Goal: Information Seeking & Learning: Learn about a topic

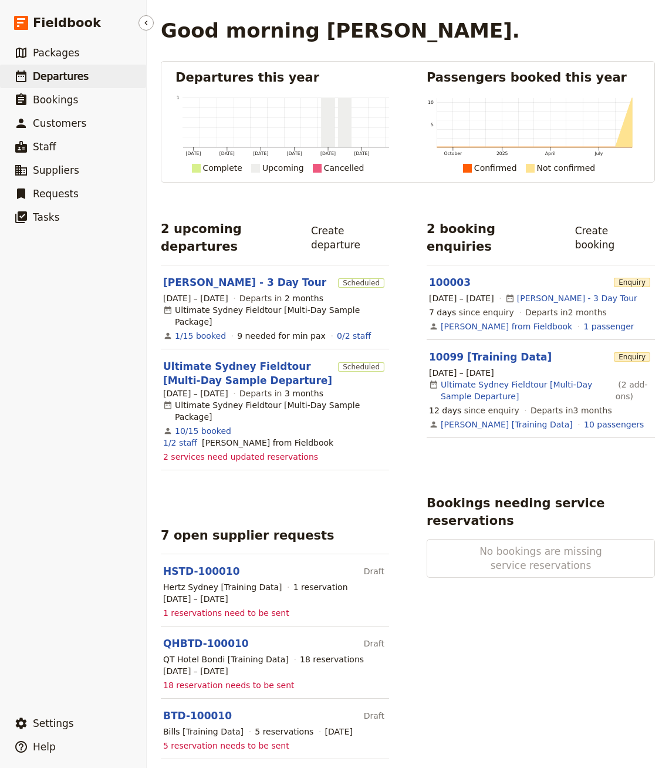
click at [81, 65] on link "​ Departures" at bounding box center [73, 76] width 146 height 23
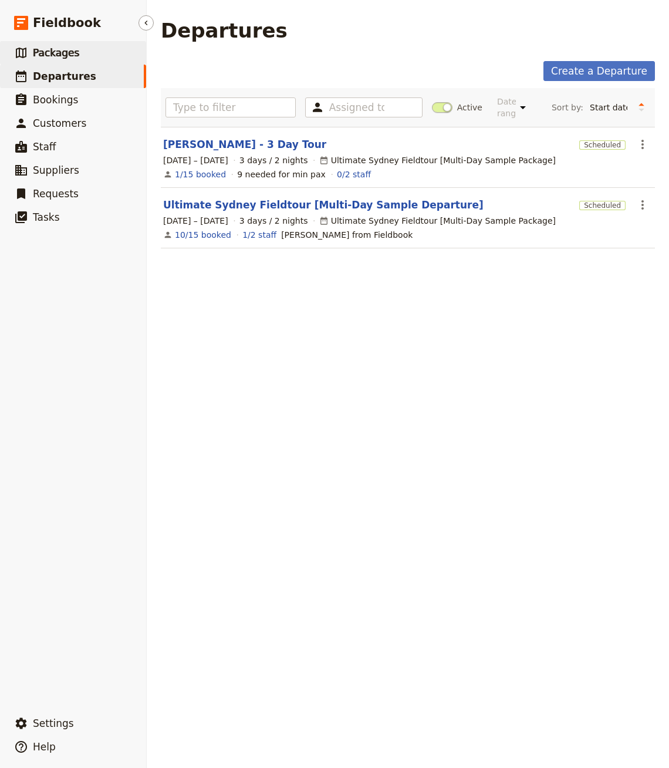
click at [73, 43] on link "​ Packages" at bounding box center [73, 52] width 146 height 23
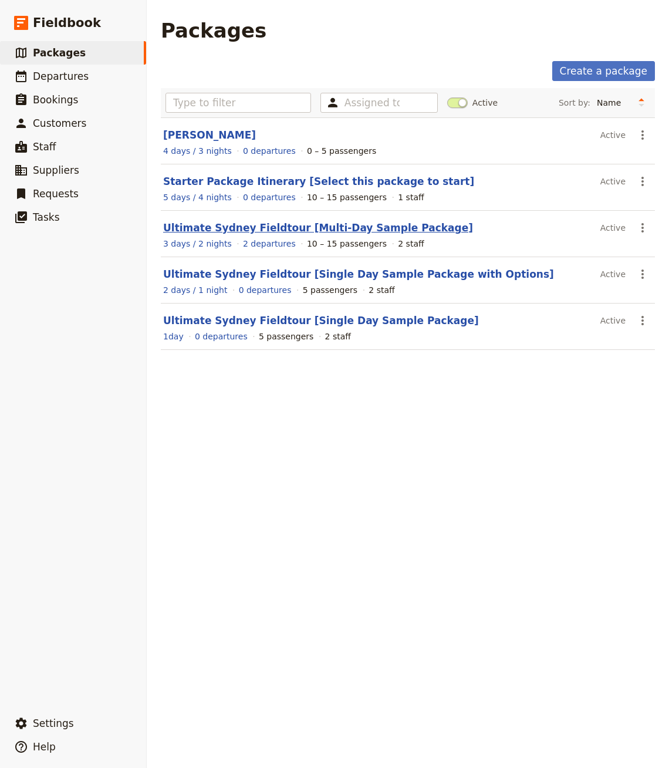
click at [234, 222] on link "Ultimate Sydney Fieldtour [Multi-Day Sample Package]" at bounding box center [318, 228] width 310 height 12
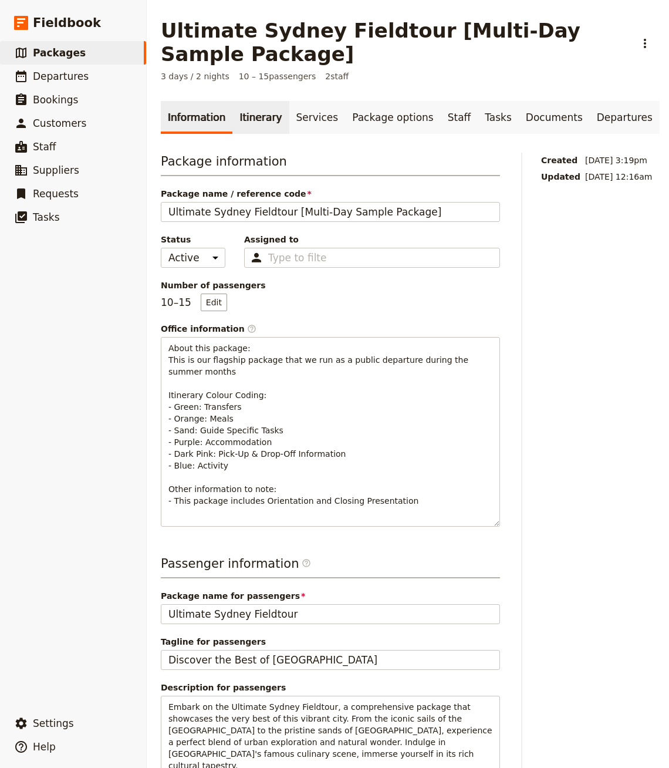
click at [237, 113] on link "Itinerary" at bounding box center [260, 117] width 56 height 33
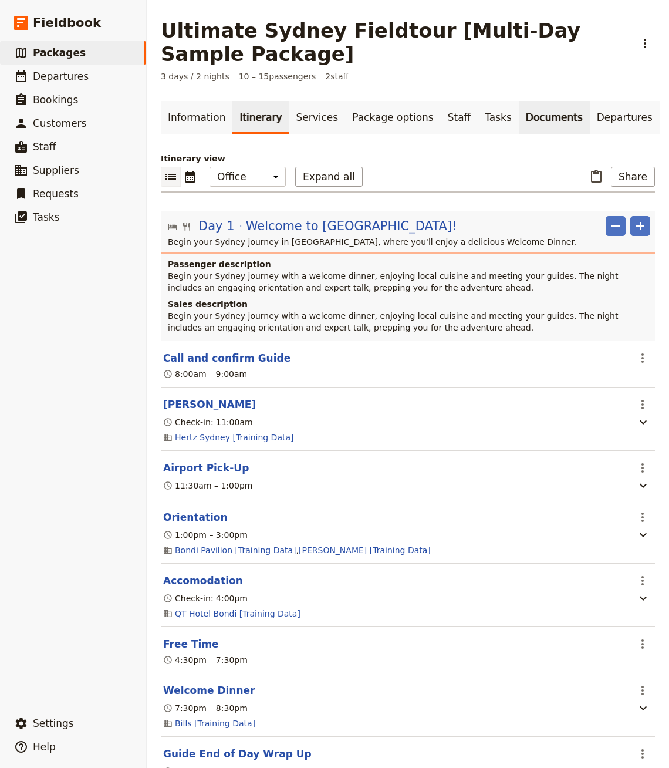
click at [519, 122] on link "Documents" at bounding box center [554, 117] width 71 height 33
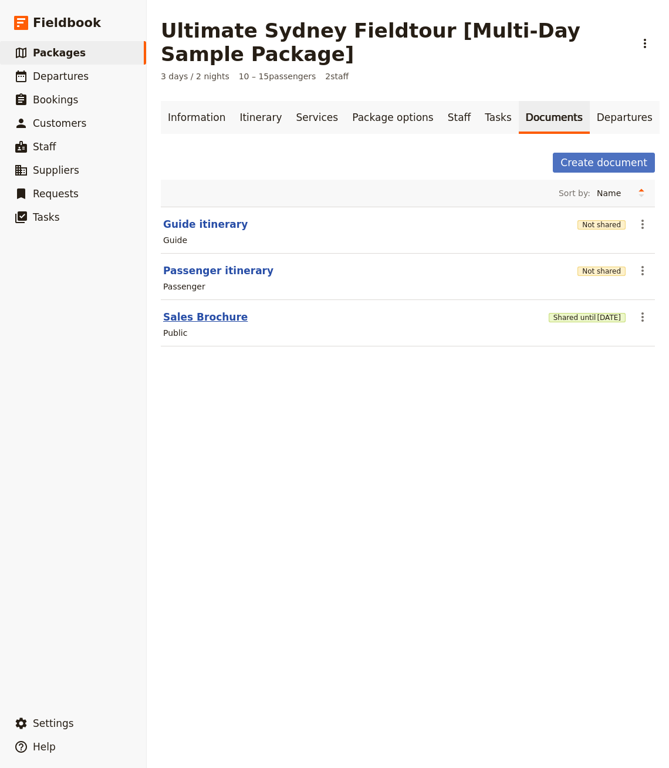
click at [197, 320] on button "Sales Brochure" at bounding box center [205, 317] width 85 height 14
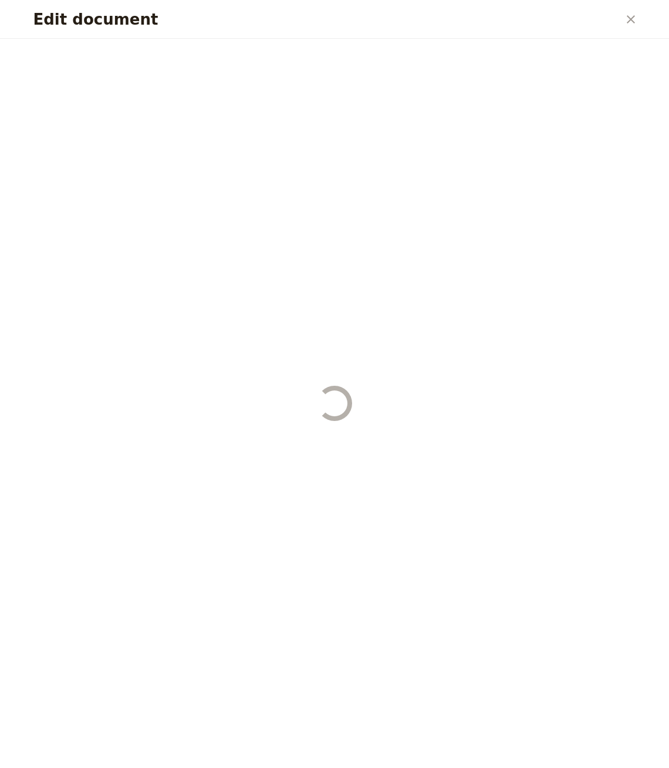
select select "DEFAULT"
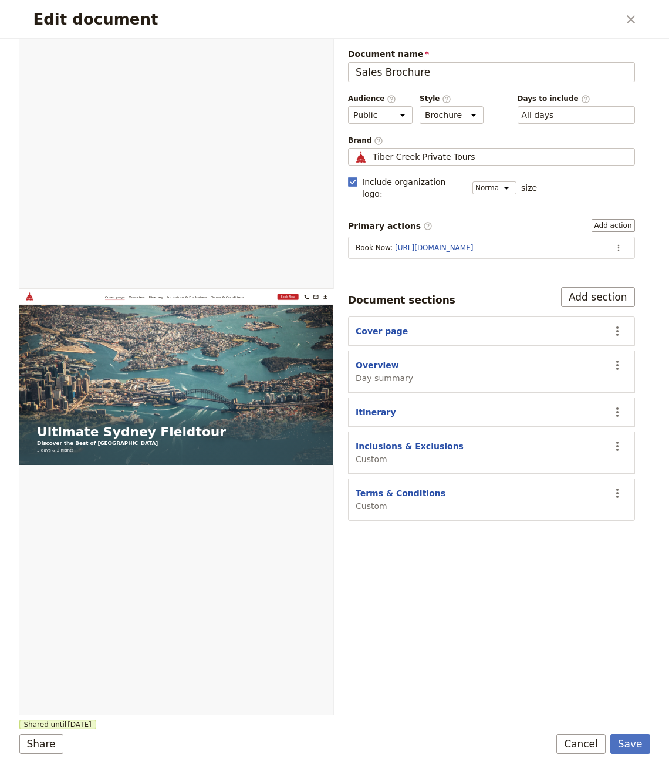
click at [369, 372] on span "Day summary" at bounding box center [385, 378] width 58 height 12
click at [372, 372] on span "Day summary" at bounding box center [385, 378] width 58 height 12
click at [375, 359] on button "Overview" at bounding box center [377, 365] width 43 height 12
select select "DAY_SUMMARY"
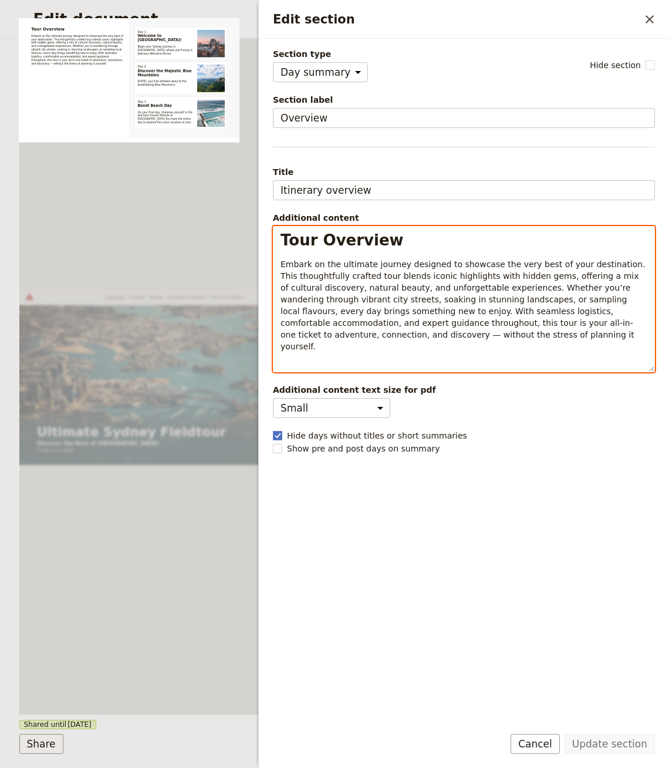
click at [435, 259] on span "Embark on the ultimate journey designed to showcase the very best of your desti…" at bounding box center [464, 305] width 367 height 92
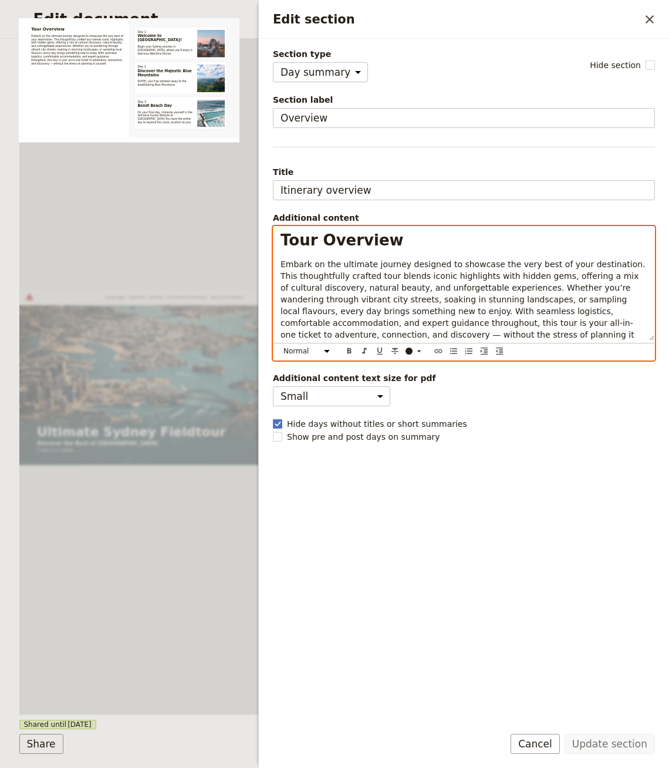
click at [405, 294] on span "Embark on the ultimate journey designed to showcase the very best of your desti…" at bounding box center [464, 305] width 367 height 92
click at [399, 289] on span "Embark on the ultimate journey designed to showcase the very best of your desti…" at bounding box center [464, 305] width 367 height 92
select select "h1"
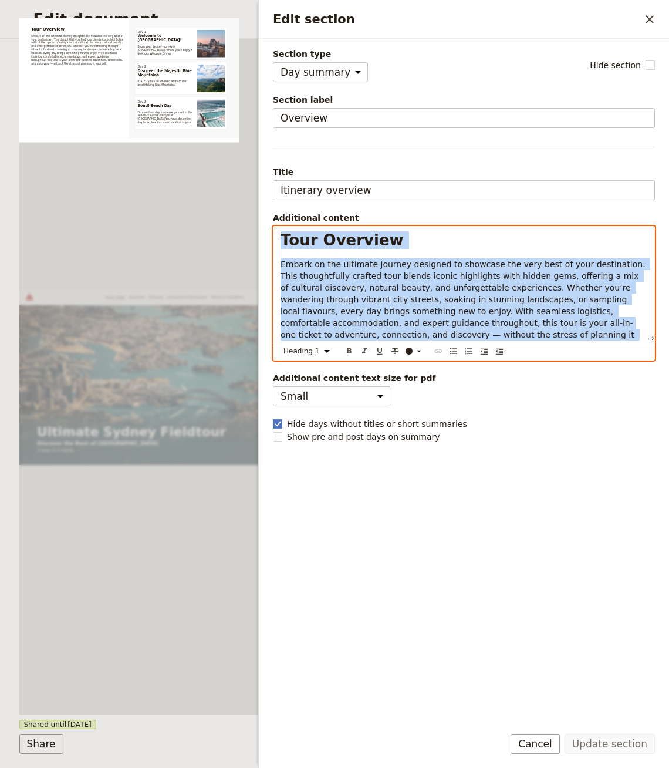
copy div "Tour Overview Embark on the ultimate journey designed to showcase the very best…"
click at [214, 526] on div "Web PDF ​" at bounding box center [176, 377] width 315 height 676
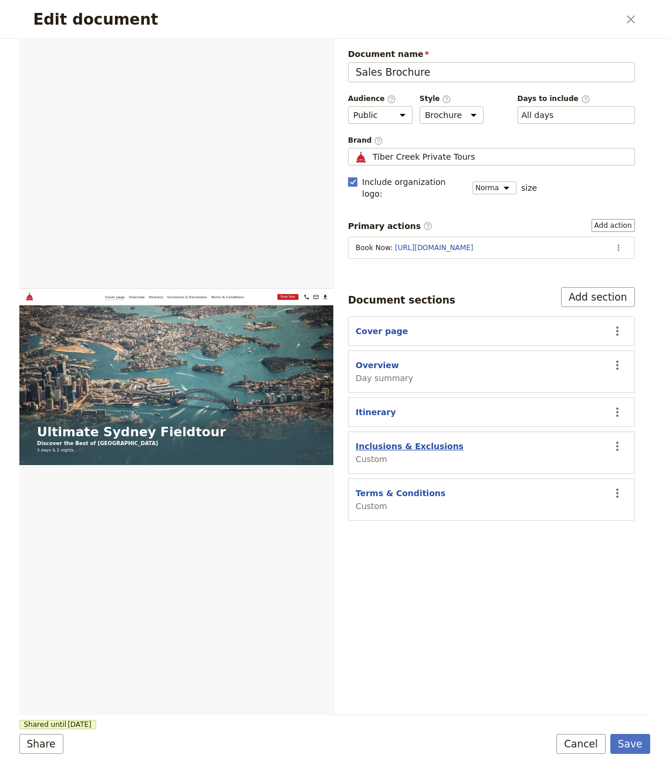
click at [373, 440] on button "Inclusions & Exclusions" at bounding box center [410, 446] width 108 height 12
select select "CUSTOM"
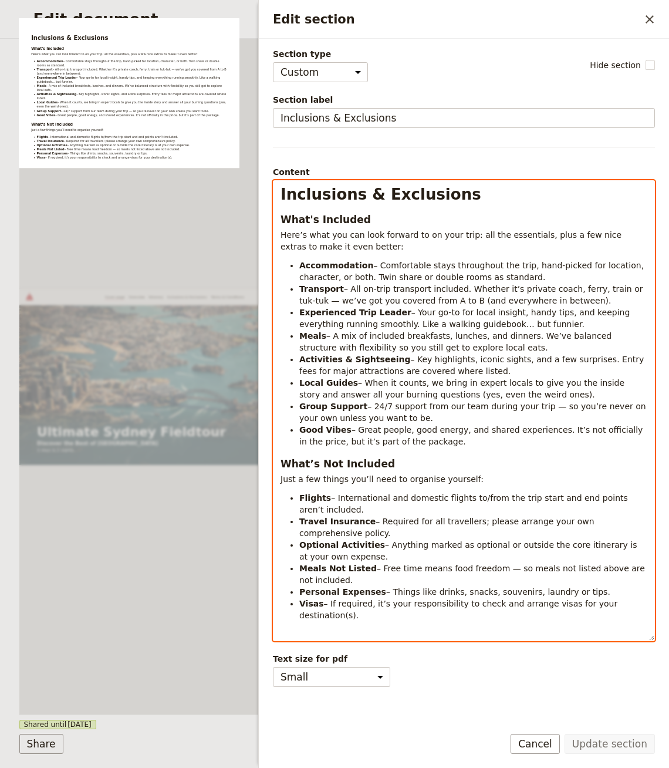
click at [430, 225] on div "Inclusions & Exclusions What's Included Here’s what you can look forward to on …" at bounding box center [464, 411] width 381 height 460
select select "h1"
copy div "Loremipsum & Dolorsitam Cons'a Elitsedd Eius’t inci utl etd magn aliquae ad mi …"
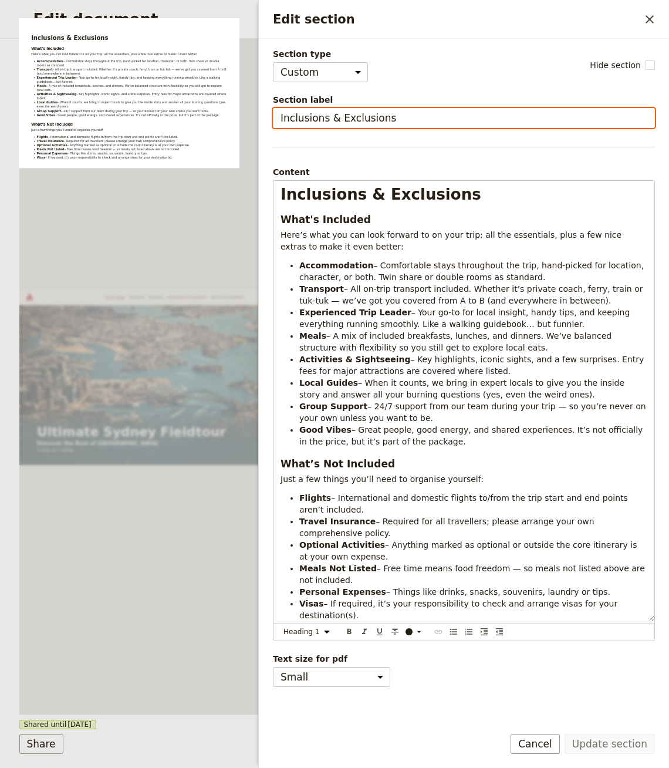
click at [373, 123] on input "Inclusions & Exclusions" at bounding box center [464, 118] width 382 height 20
click at [178, 585] on div "Web PDF ​" at bounding box center [176, 377] width 315 height 676
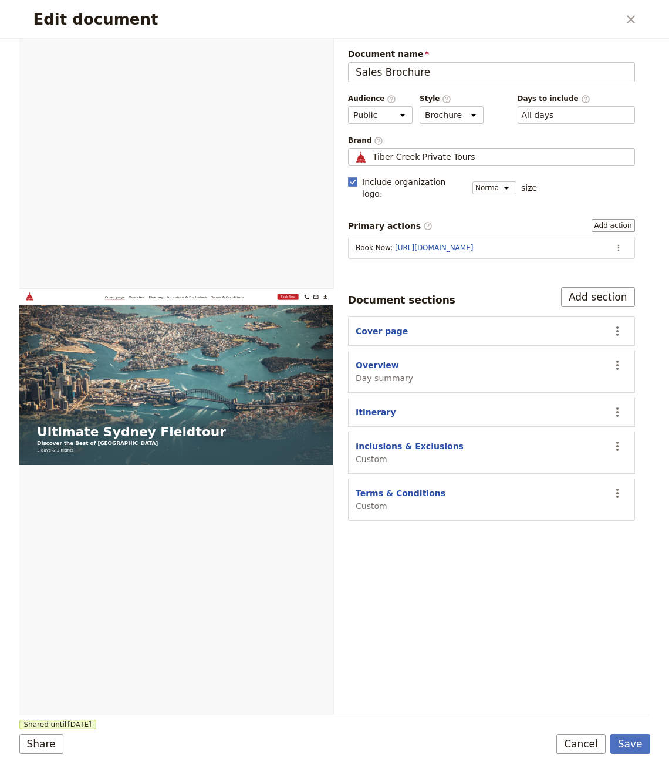
click at [407, 500] on span "Custom" at bounding box center [401, 506] width 90 height 12
click at [407, 487] on div "Terms & Conditions Custom" at bounding box center [401, 499] width 90 height 25
click at [410, 487] on button "Terms & Conditions" at bounding box center [401, 493] width 90 height 12
select select "CUSTOM"
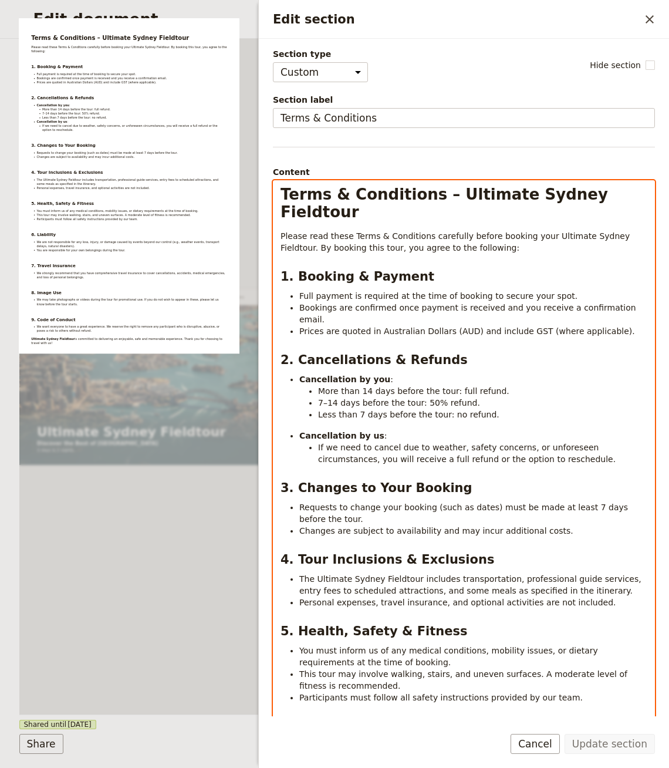
click at [431, 409] on li "Less than 7 days before the tour: no refund." at bounding box center [482, 415] width 329 height 12
select select "h1"
copy div "Lorem & Ipsumdolor – Sitametc Adipis Elitseddo Eiusmo temp incid Utlab & Etdolo…"
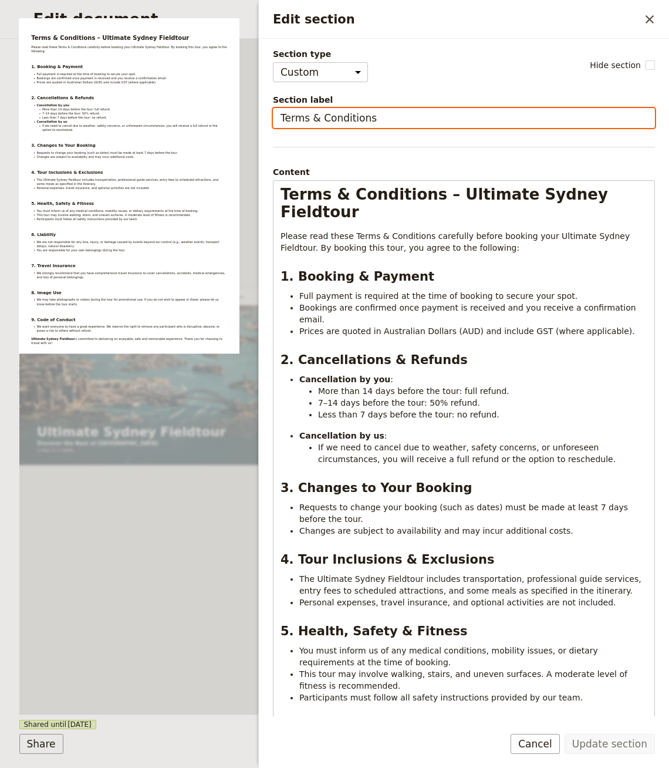
click at [335, 126] on input "Terms & Conditions" at bounding box center [464, 118] width 382 height 20
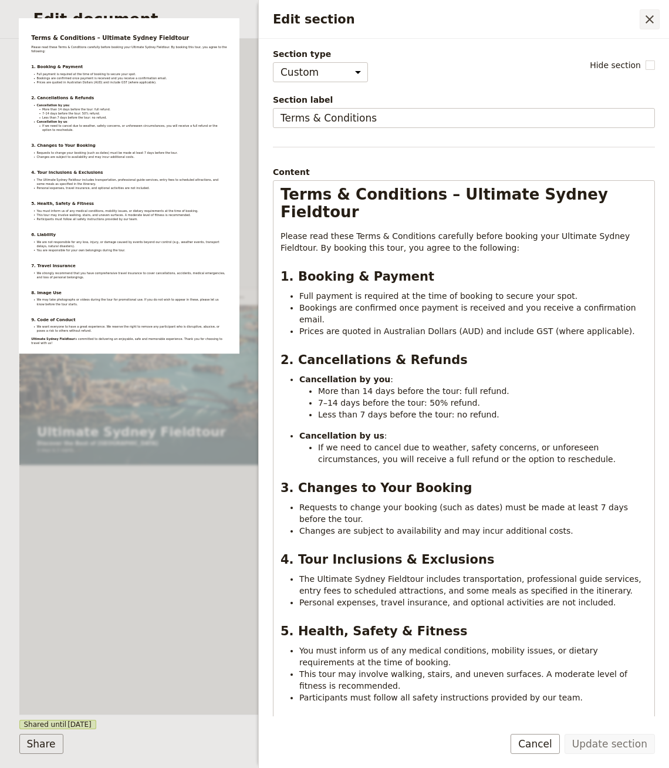
click at [647, 23] on icon "Close drawer" at bounding box center [650, 19] width 14 height 14
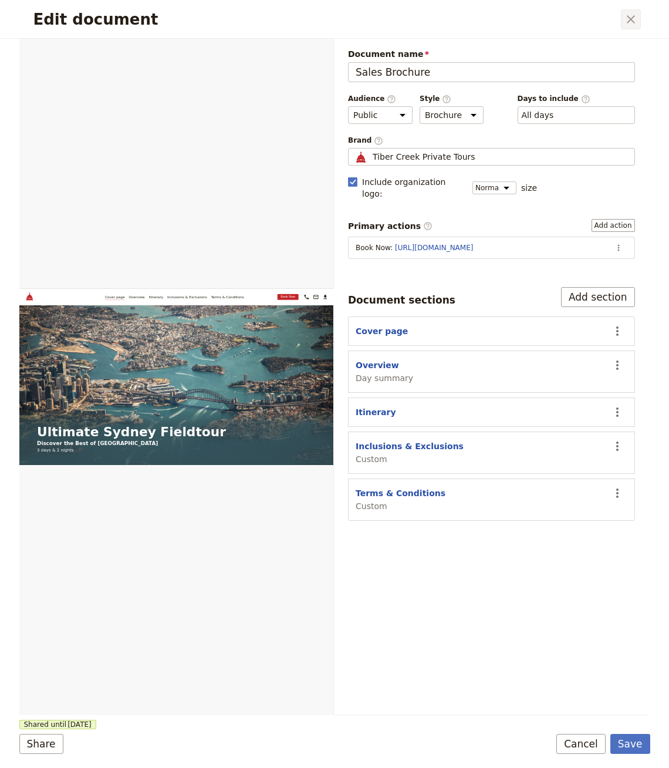
click at [627, 14] on icon "Close dialog" at bounding box center [631, 19] width 14 height 14
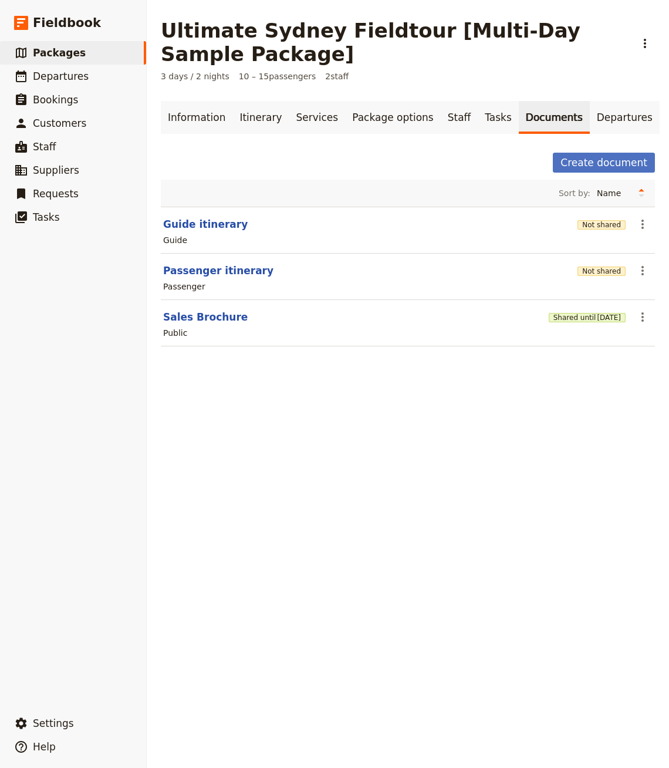
click at [197, 277] on section "Passenger itinerary Not shared ​ Passenger" at bounding box center [408, 277] width 494 height 46
click at [201, 272] on button "Passenger itinerary" at bounding box center [218, 271] width 110 height 14
select select "PASSENGER"
select select "RUN_SHEET"
select select "DEFAULT"
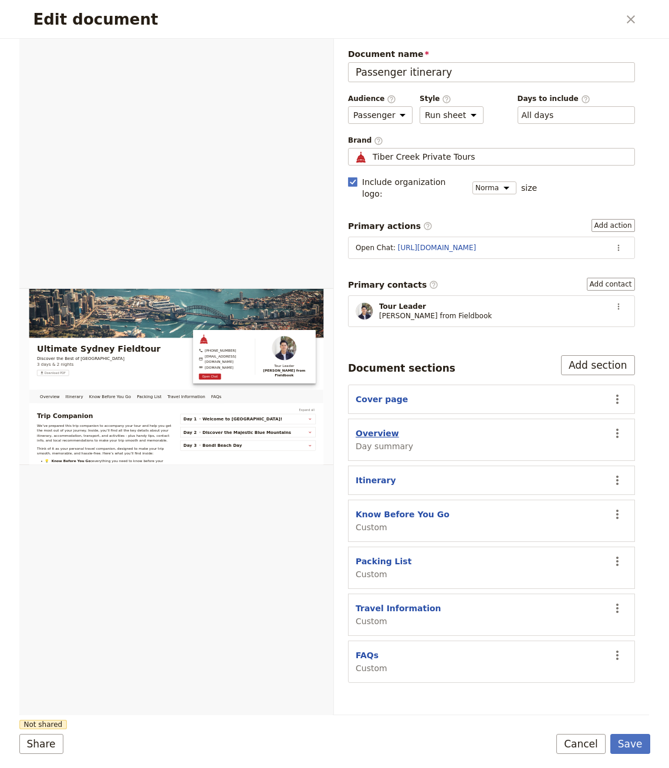
click at [383, 427] on button "Overview" at bounding box center [377, 433] width 43 height 12
select select "DAY_SUMMARY"
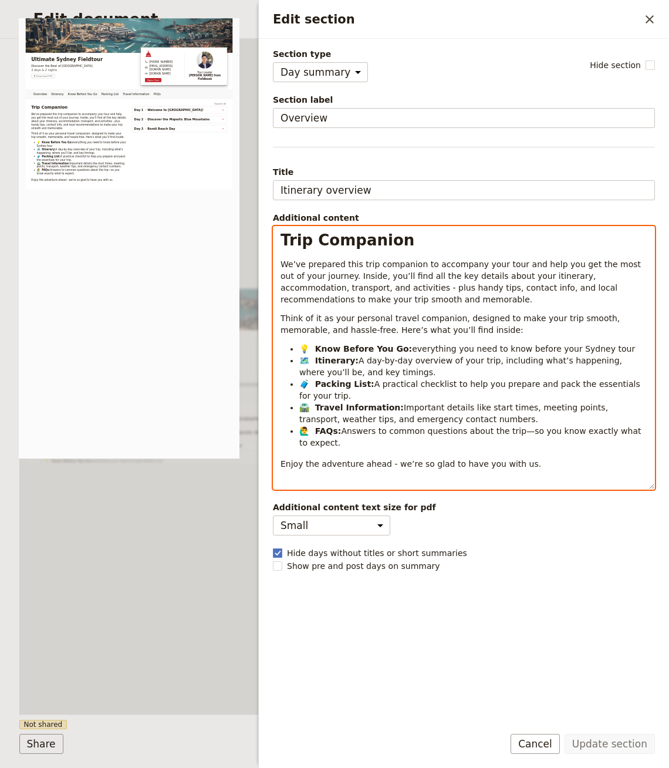
click at [442, 289] on span "We’ve prepared this trip companion to accompany your tour and help you get the …" at bounding box center [462, 281] width 363 height 45
select select "h1"
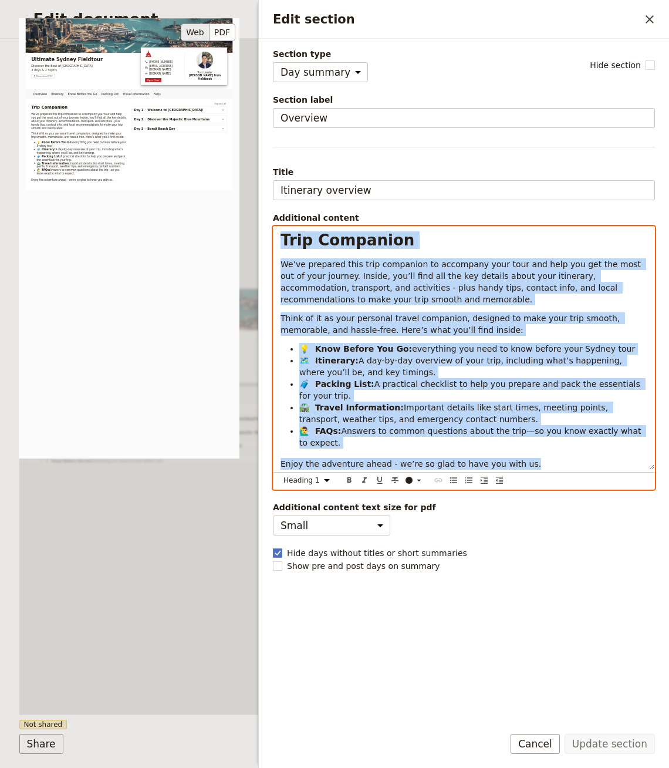
copy div "Lore Ipsumdolo Si’am consecte adip elit seddoeius te incididun utla etdo mag al…"
click at [159, 576] on div "Overview Itinerary Know Before You Go Packing List Travel Information FAQs Web …" at bounding box center [176, 377] width 315 height 676
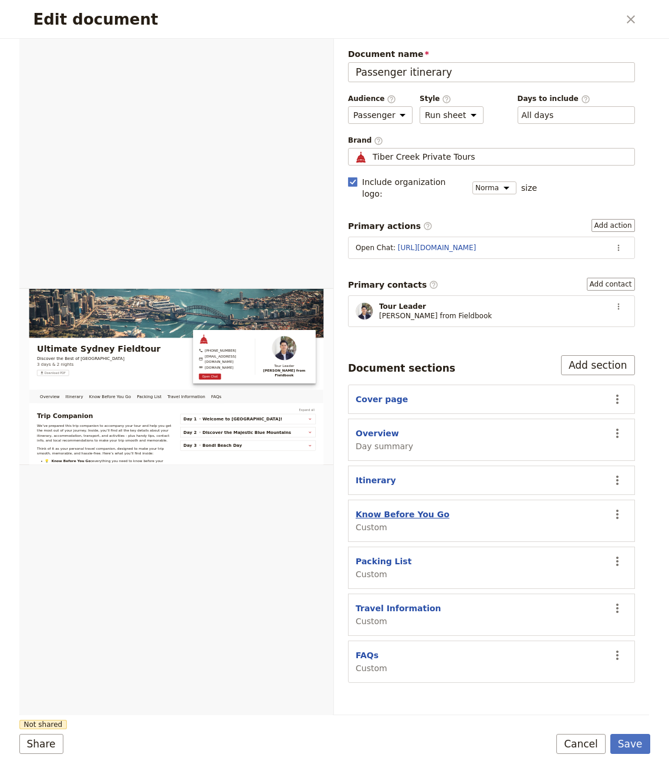
click at [423, 508] on button "Know Before You Go" at bounding box center [403, 514] width 94 height 12
select select "CUSTOM"
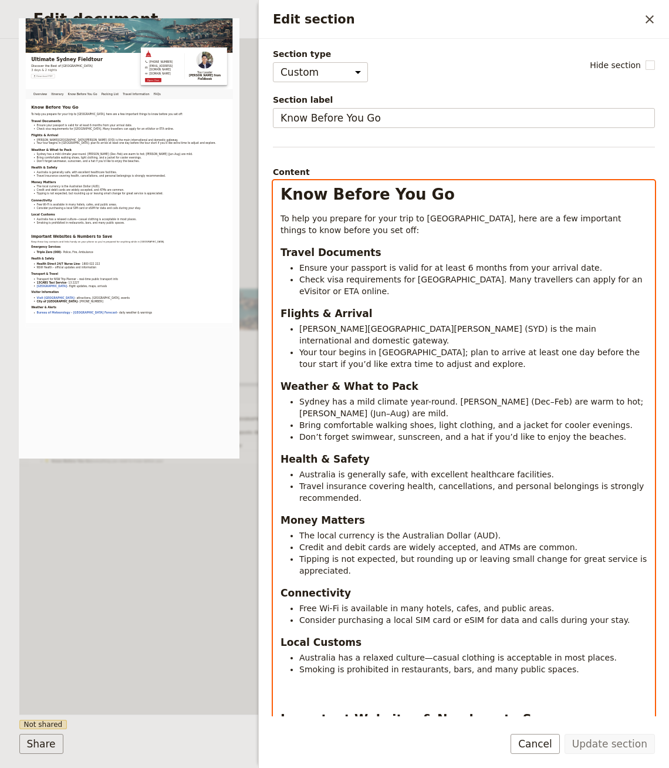
click at [413, 349] on span "Your tour begins in [GEOGRAPHIC_DATA]; plan to arrive at least one day before t…" at bounding box center [470, 358] width 343 height 21
select select "h1"
copy div "Lore Ipsumd Sit Am Co adip eli seddoei tem inci utla et Dolore, magn ali e adm …"
click at [214, 560] on div "Overview Itinerary Know Before You Go Packing List Travel Information FAQs Web …" at bounding box center [176, 377] width 315 height 676
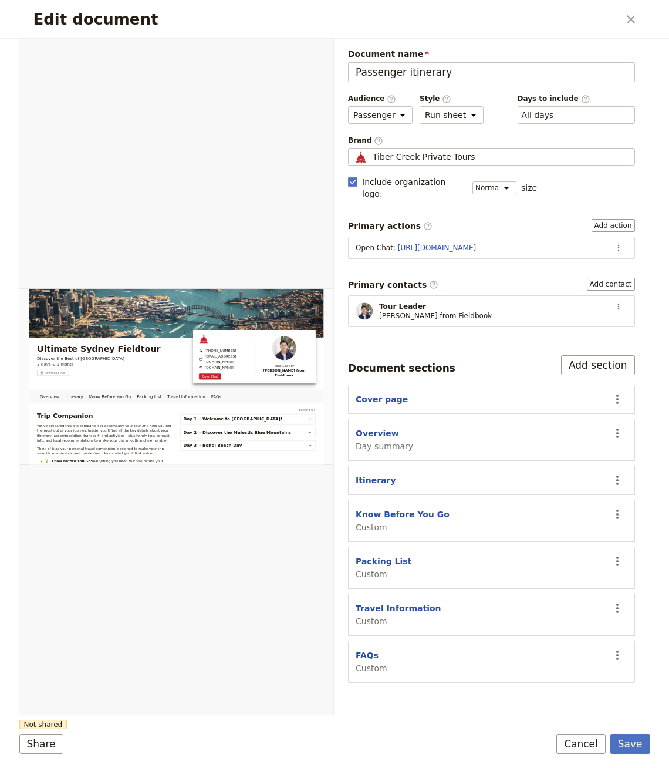
click at [397, 555] on button "Packing List" at bounding box center [384, 561] width 56 height 12
select select "CUSTOM"
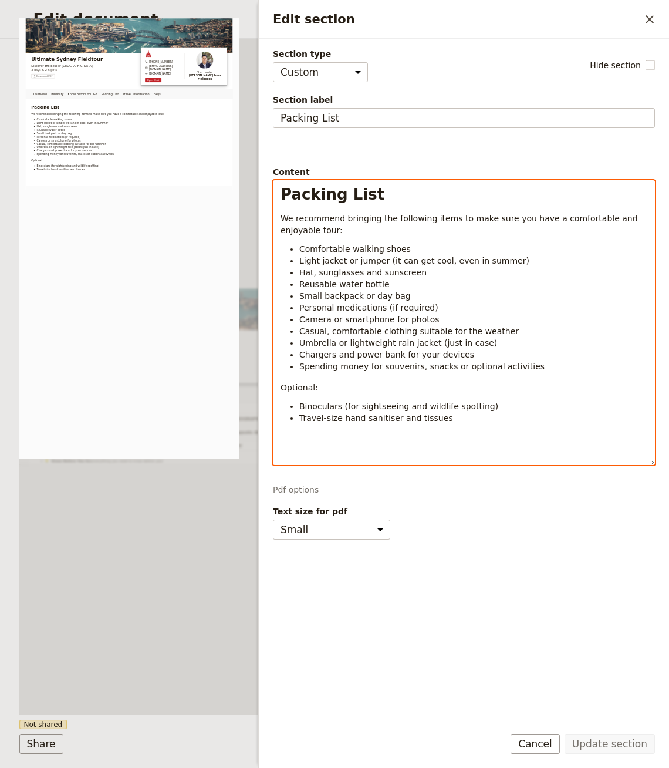
click at [418, 326] on span "Casual, comfortable clothing suitable for the weather" at bounding box center [409, 330] width 220 height 9
select select "h1"
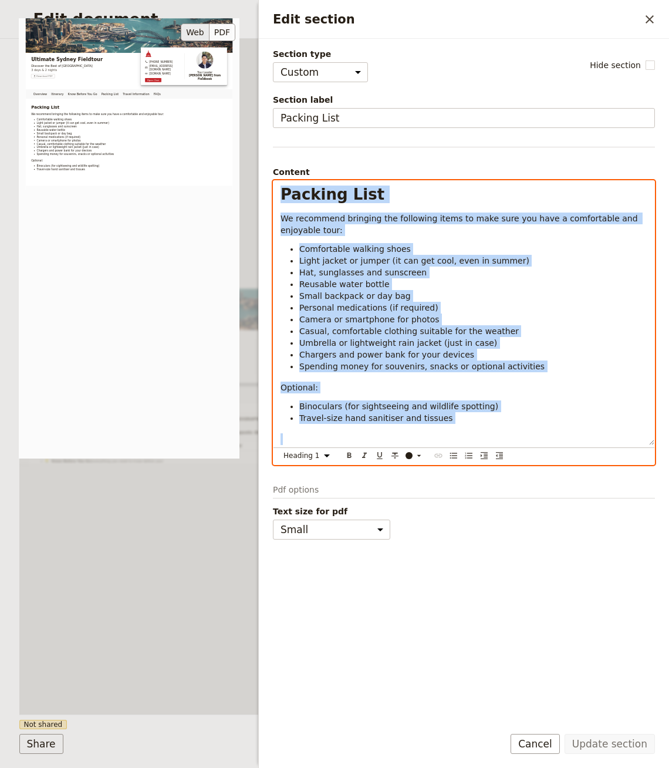
copy div "Packing List We recommend bringing the following items to make sure you have a …"
click at [180, 555] on div "Overview Itinerary Know Before You Go Packing List Travel Information FAQs Web …" at bounding box center [176, 377] width 315 height 676
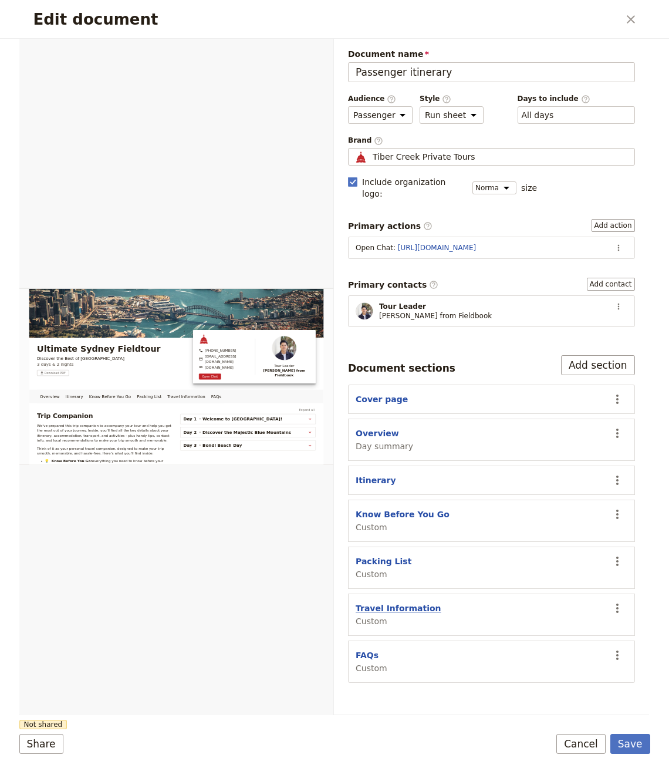
click at [412, 602] on button "Travel Information" at bounding box center [399, 608] width 86 height 12
select select "CUSTOM"
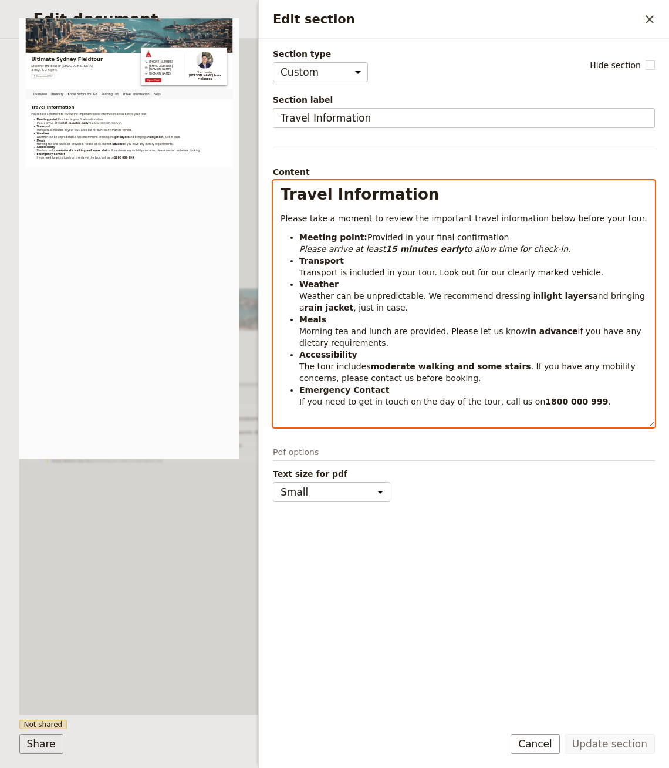
click at [348, 334] on span "Morning tea and lunch are provided. Please let us know" at bounding box center [413, 330] width 228 height 9
select select "h1"
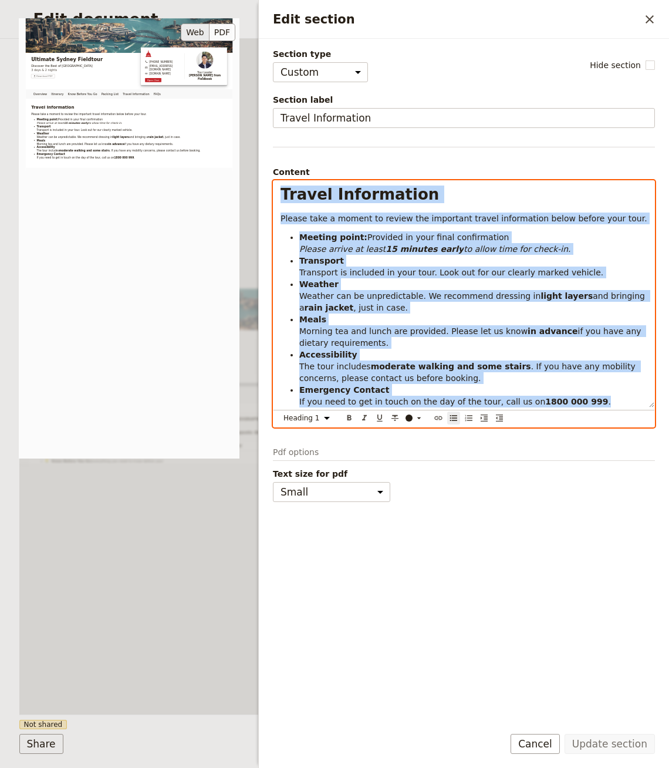
copy div "Travel Information Please take a moment to review the important travel informat…"
click at [131, 553] on div "Overview Itinerary Know Before You Go Packing List Travel Information FAQs Web …" at bounding box center [176, 377] width 315 height 676
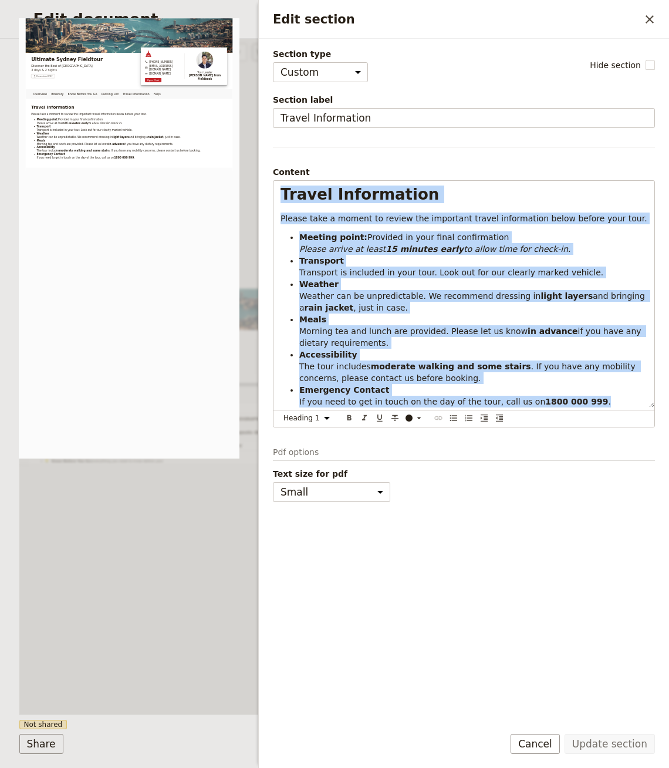
click at [131, 553] on div "Edit document" at bounding box center [176, 376] width 314 height 677
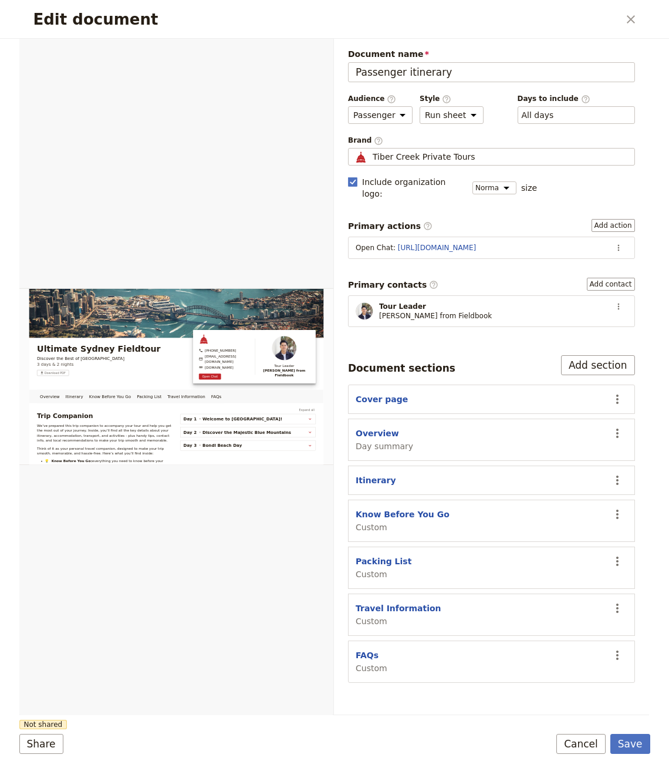
click at [379, 649] on div "FAQs Custom" at bounding box center [372, 661] width 32 height 25
click at [366, 649] on button "FAQs" at bounding box center [367, 655] width 23 height 12
select select "CUSTOM"
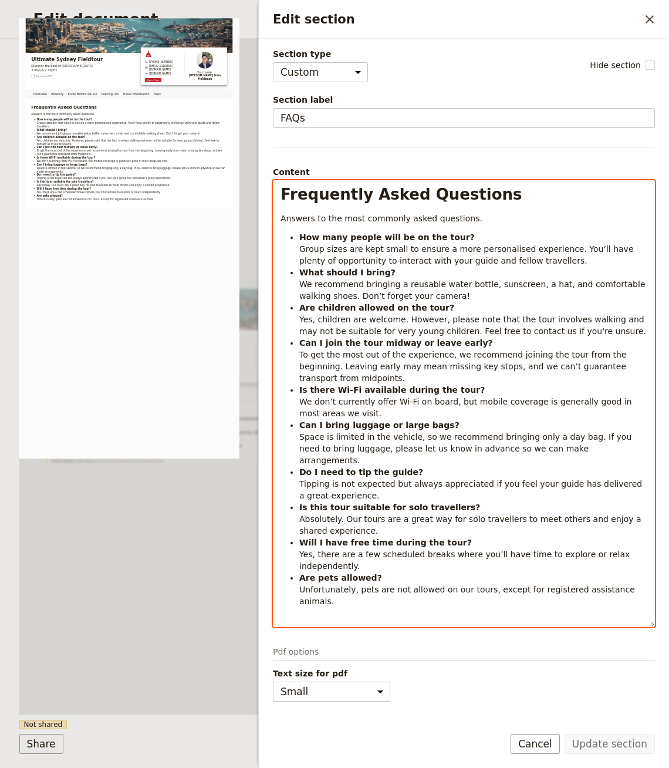
click at [481, 350] on span "To get the most out of the experience, we recommend joining the tour from the b…" at bounding box center [464, 366] width 330 height 33
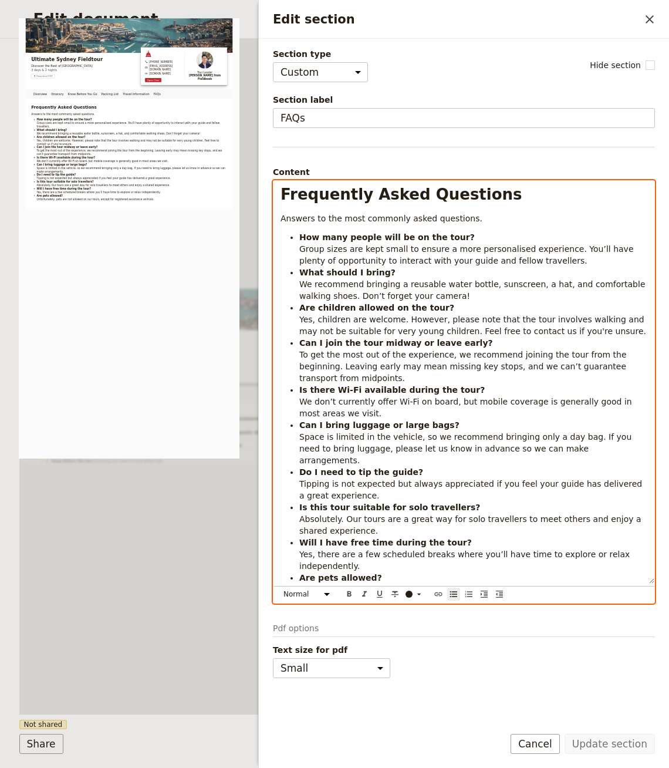
select select "h1"
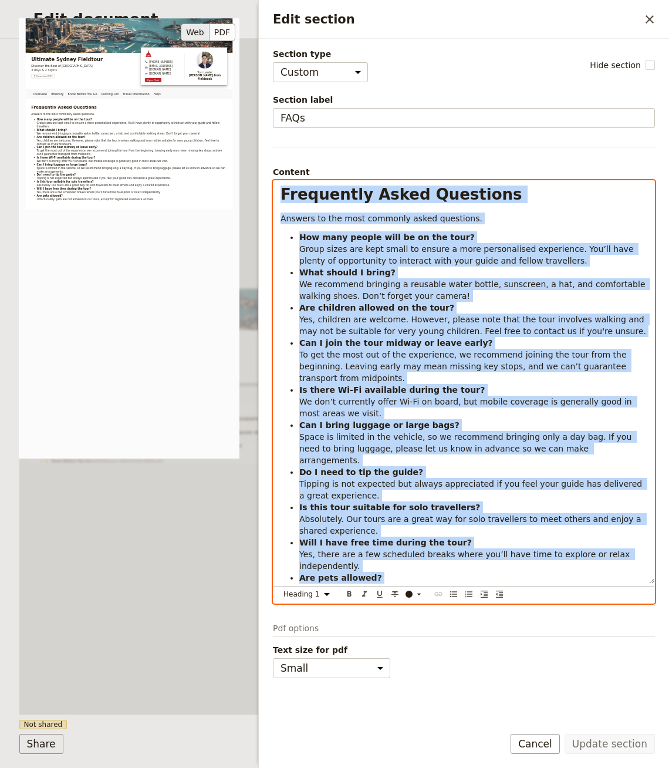
copy div "Loremipsum Dolor Sitametco Adipisc el sed doei temporin utlab etdolorem. Ali en…"
click at [217, 534] on div "Overview Itinerary Know Before You Go Packing List Travel Information FAQs Web …" at bounding box center [176, 377] width 315 height 676
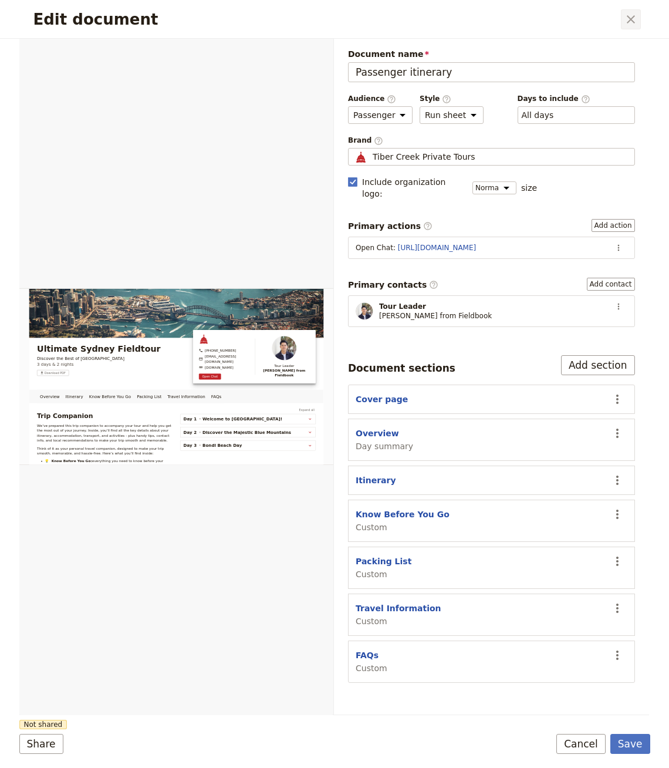
click at [632, 15] on icon "Close dialog" at bounding box center [631, 19] width 14 height 14
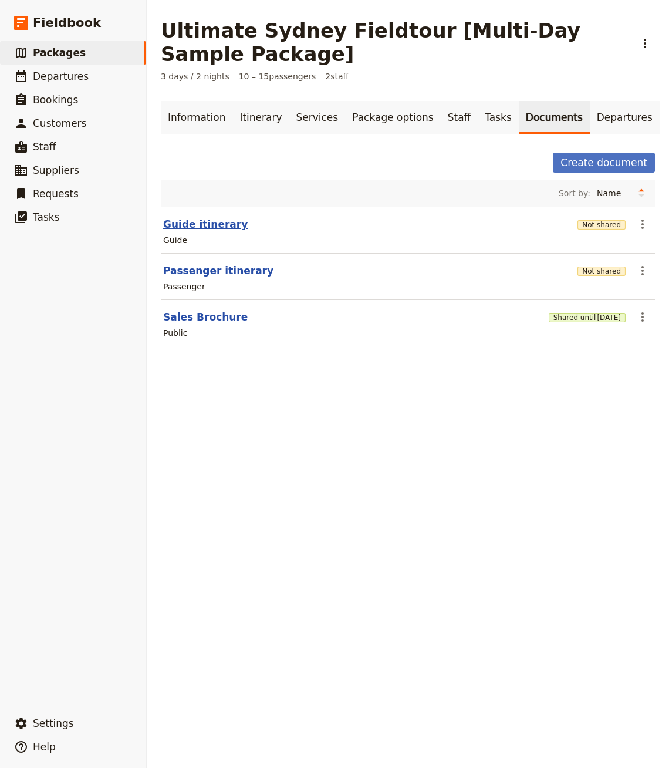
click at [195, 226] on button "Guide itinerary" at bounding box center [205, 224] width 85 height 14
select select "STAFF"
select select "RUN_SHEET"
select select "DEFAULT"
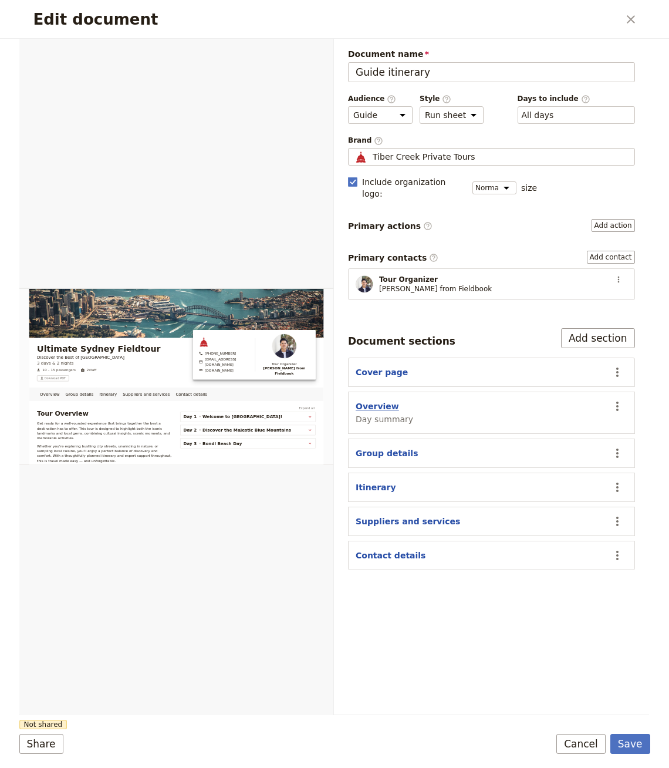
click at [383, 400] on button "Overview" at bounding box center [377, 406] width 43 height 12
select select "DAY_SUMMARY"
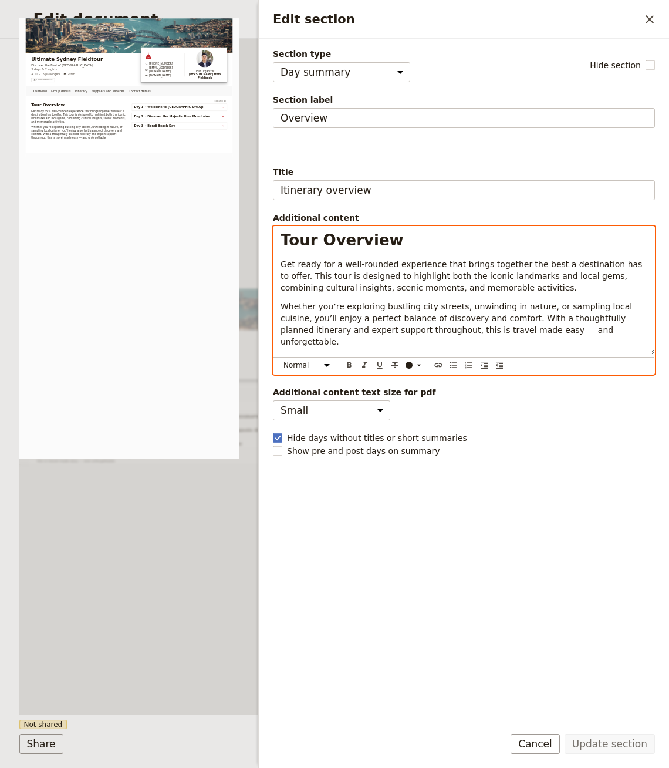
click at [370, 301] on p "Whether you’re exploring bustling city streets, unwinding in nature, or samplin…" at bounding box center [464, 324] width 367 height 47
select select "h1"
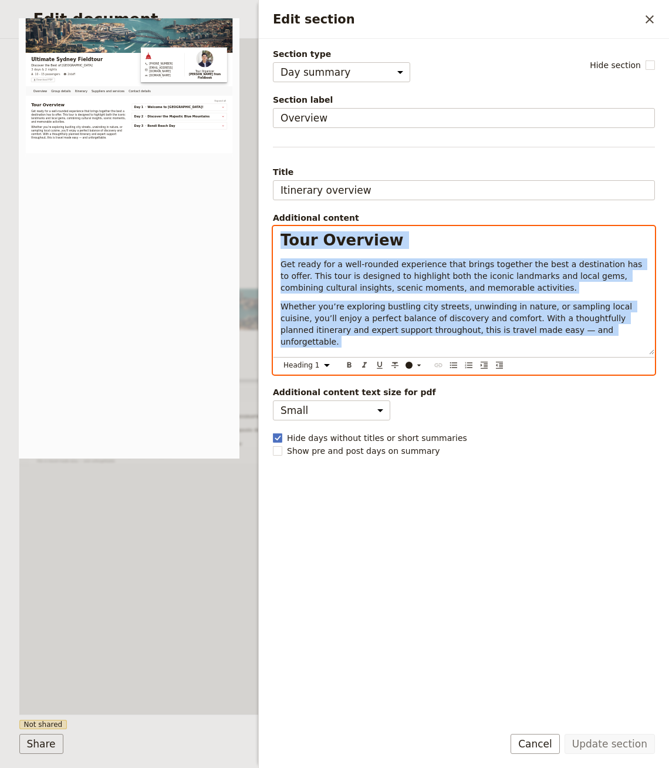
copy div "Tour Overview Get ready for a well-rounded experience that brings together the …"
click at [151, 574] on div "Overview Group details Itinerary Suppliers and services Contact details Web PDF…" at bounding box center [176, 377] width 315 height 676
